Goal: Find specific page/section: Find specific page/section

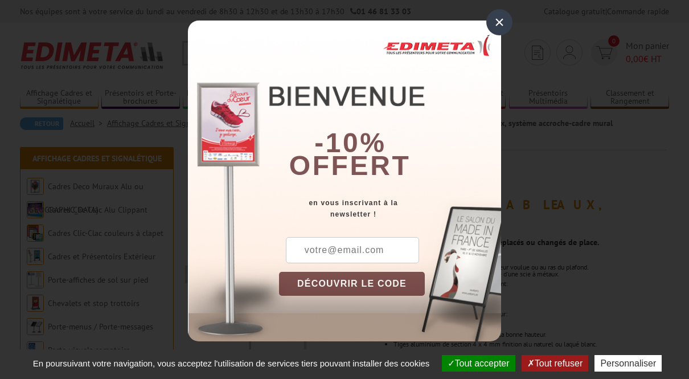
click at [506, 27] on div "×" at bounding box center [499, 22] width 26 height 26
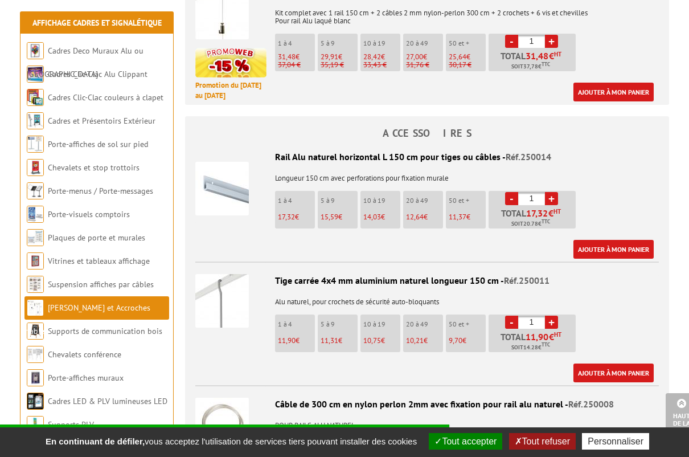
scroll to position [912, 0]
click at [542, 378] on button "Tout refuser" at bounding box center [542, 441] width 67 height 17
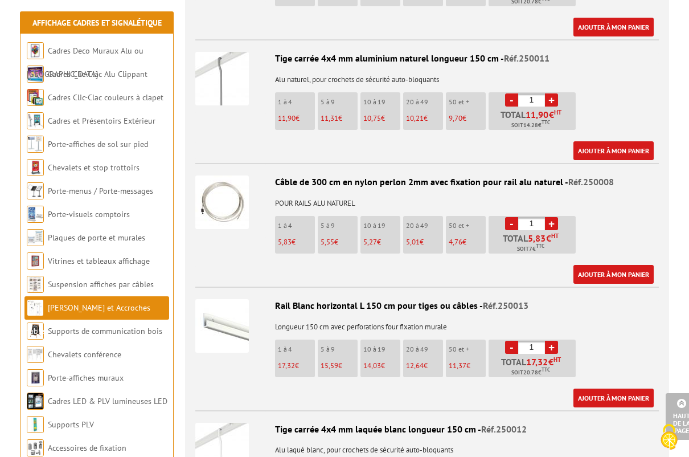
scroll to position [1133, 0]
click at [39, 378] on img at bounding box center [35, 424] width 17 height 17
click at [81, 378] on link "Supports PLV" at bounding box center [71, 424] width 46 height 10
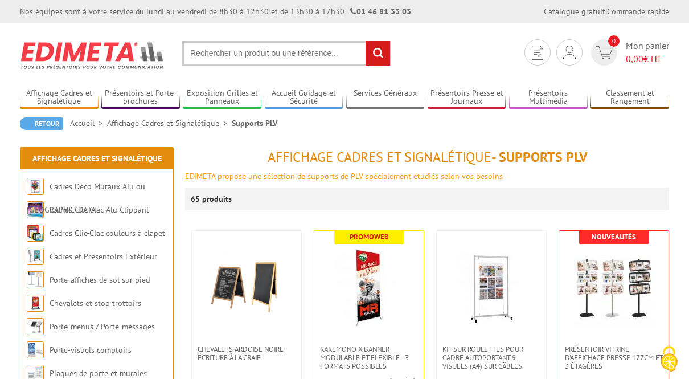
click at [490, 318] on img at bounding box center [492, 288] width 80 height 80
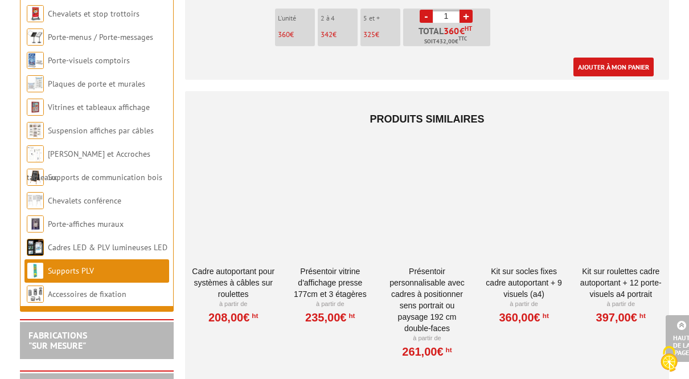
scroll to position [519, 0]
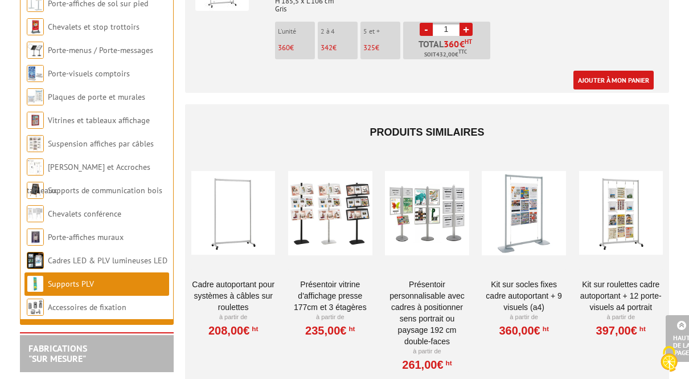
click at [106, 305] on link "Accessoires de fixation" at bounding box center [87, 307] width 79 height 10
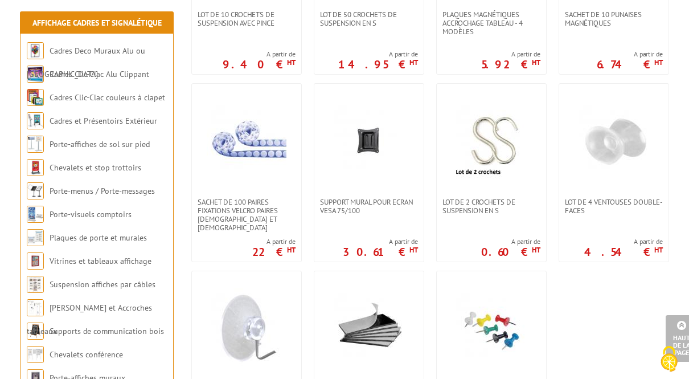
scroll to position [710, 0]
